Goal: Information Seeking & Learning: Understand process/instructions

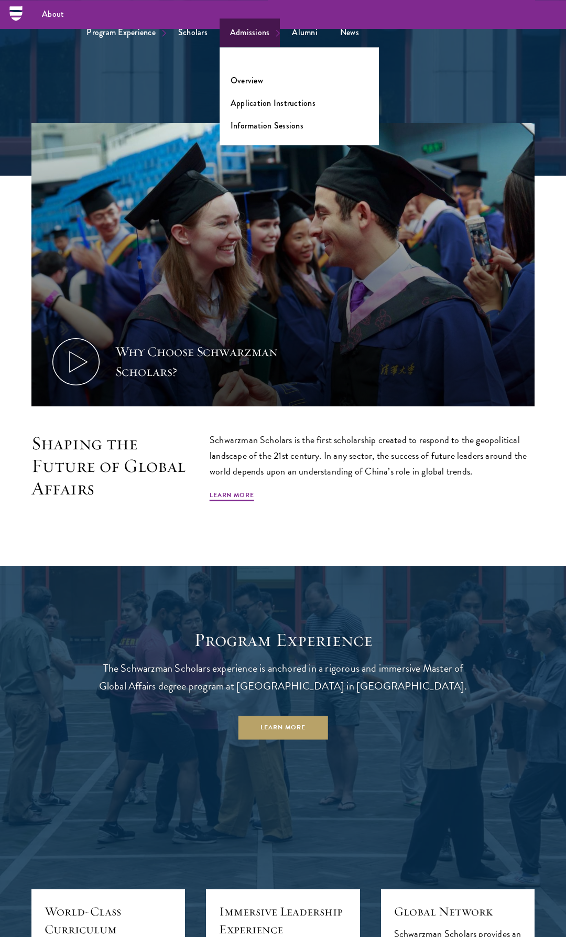
scroll to position [749, 0]
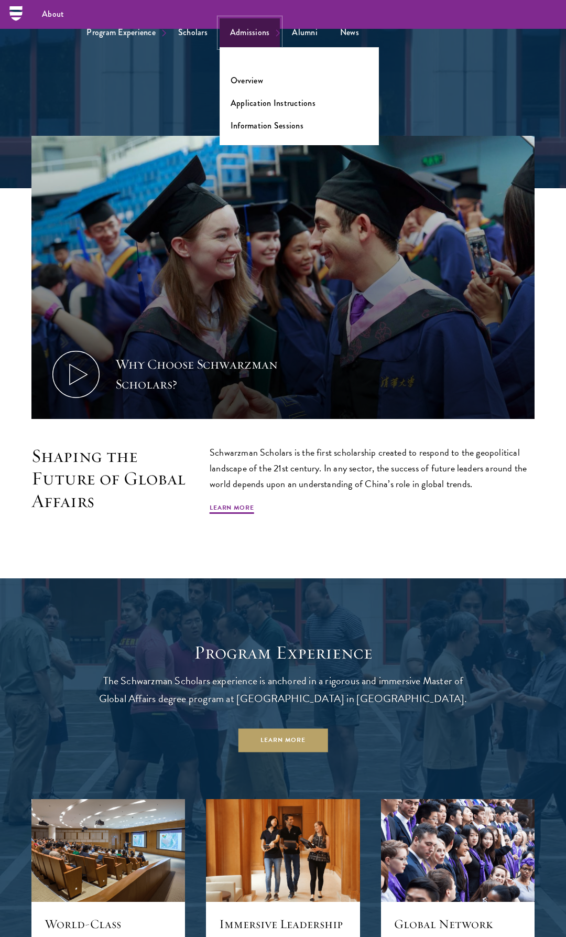
click at [254, 33] on link "Admissions" at bounding box center [250, 32] width 61 height 29
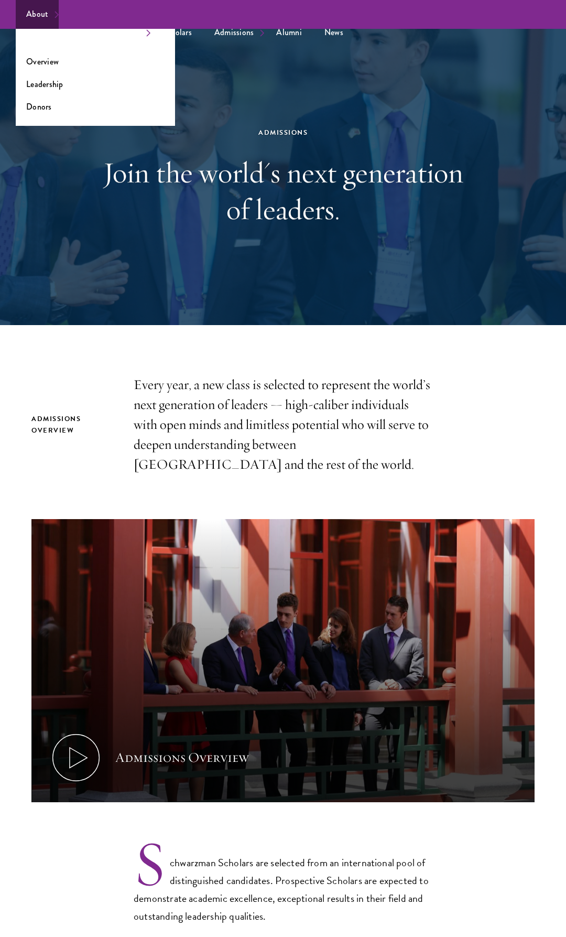
click at [52, 40] on ul "Overview Leadership Donors" at bounding box center [95, 77] width 159 height 97
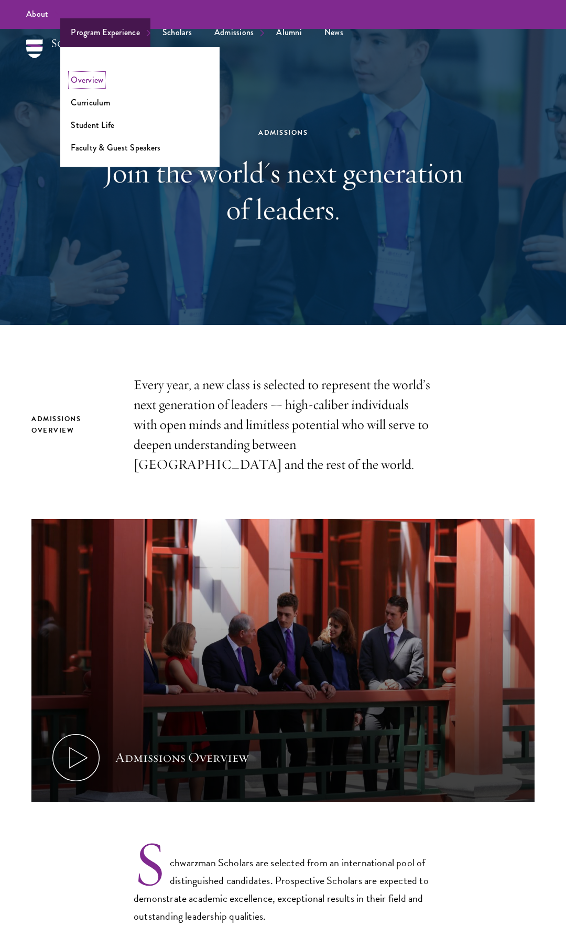
click at [91, 79] on link "Overview" at bounding box center [87, 80] width 33 height 12
